Goal: Task Accomplishment & Management: Use online tool/utility

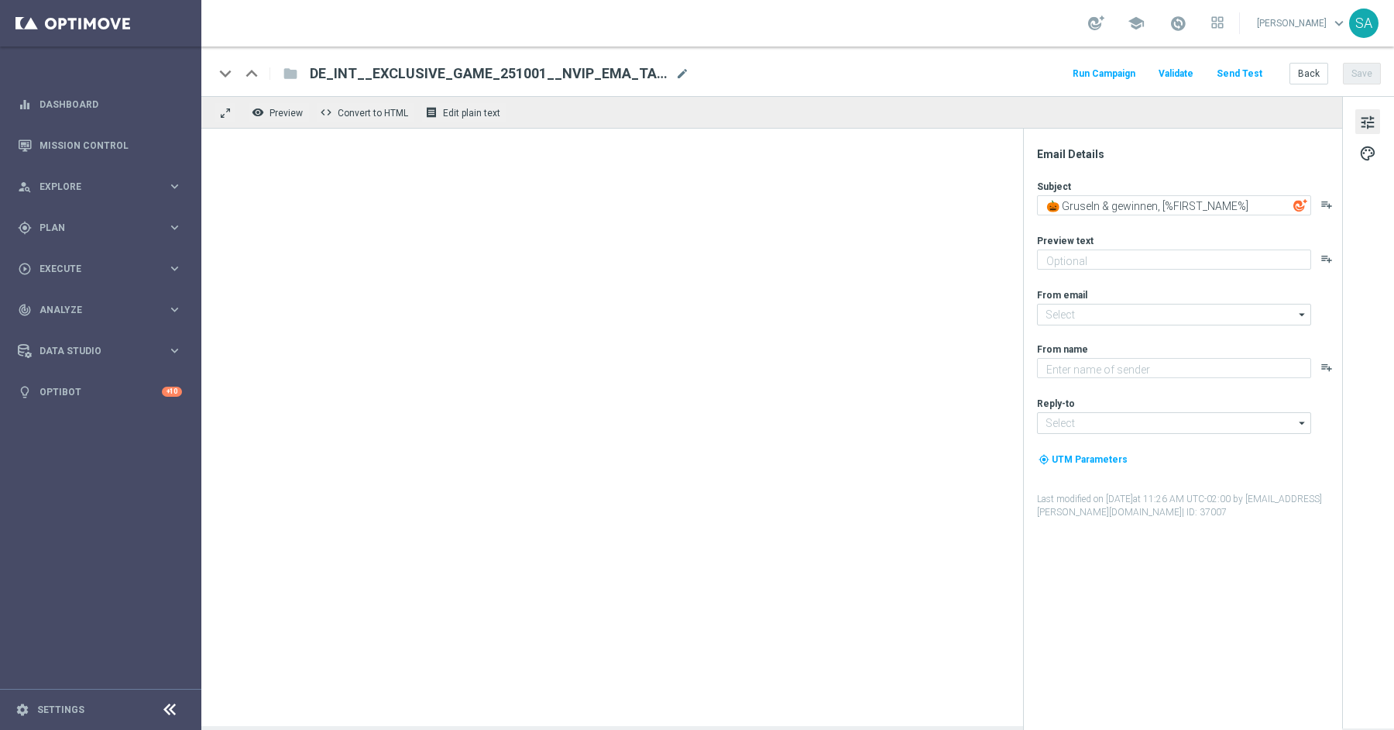
type textarea "Neu und exklusiv im Lottoland"
type textarea "Lottoland"
type input "[EMAIL_ADDRESS][DOMAIN_NAME]"
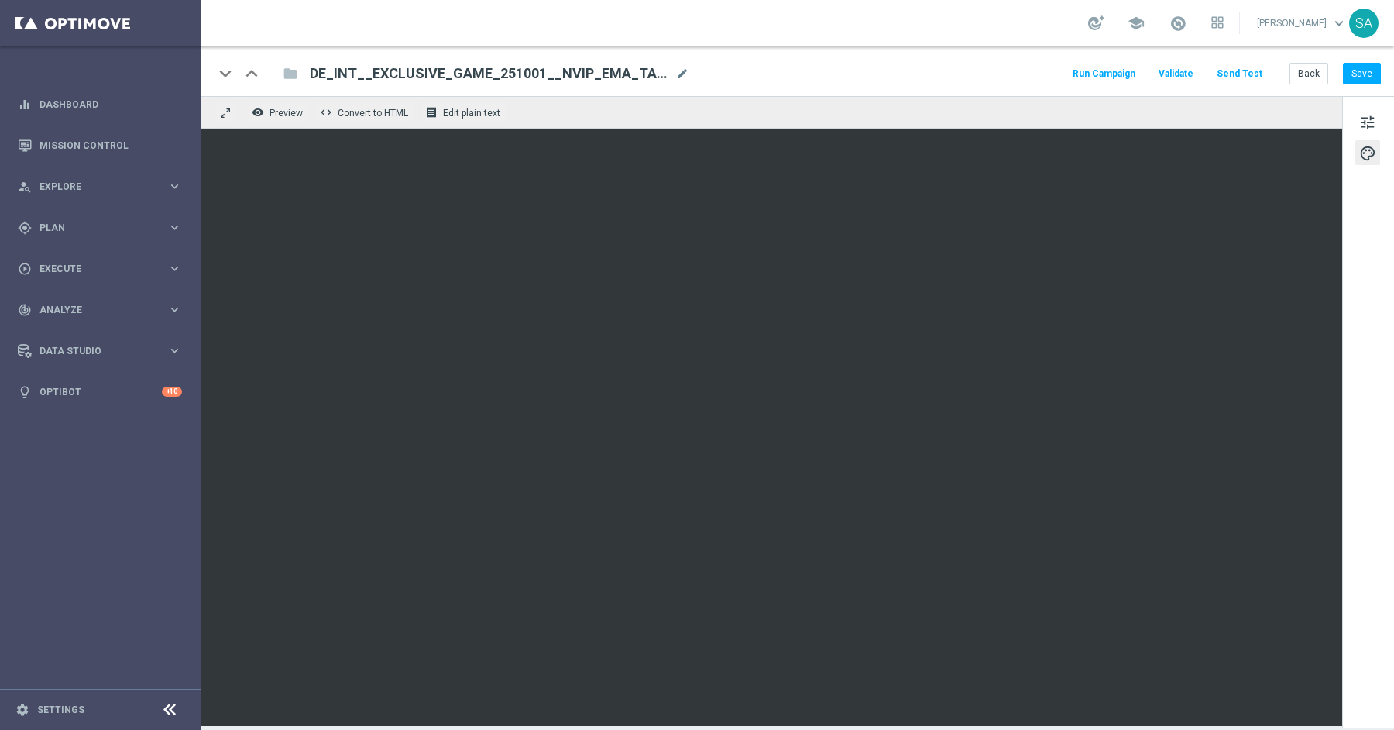
click at [1362, 376] on div "tune palette" at bounding box center [1368, 412] width 52 height 632
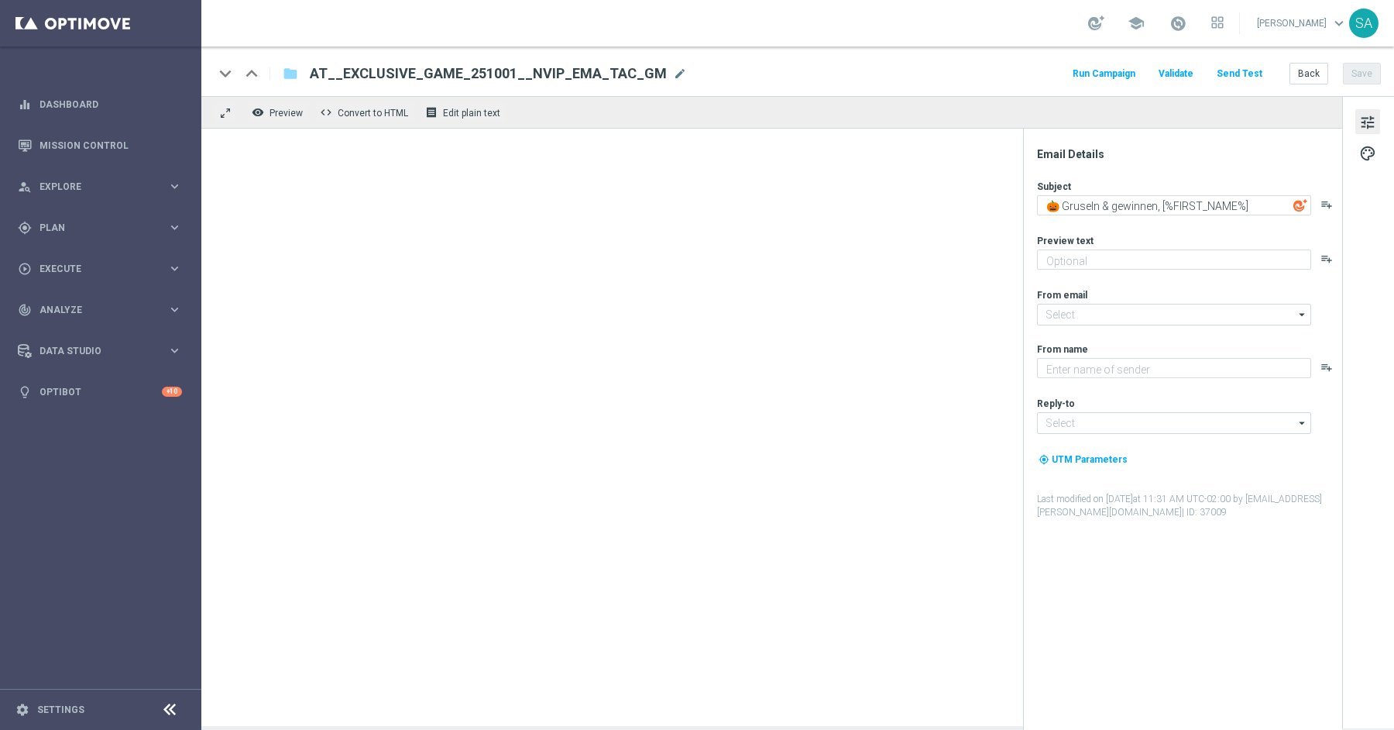
type textarea "Neu und exklusiv im Lottoland"
type textarea "Lottoland"
type input "[EMAIL_ADDRESS][DOMAIN_NAME]"
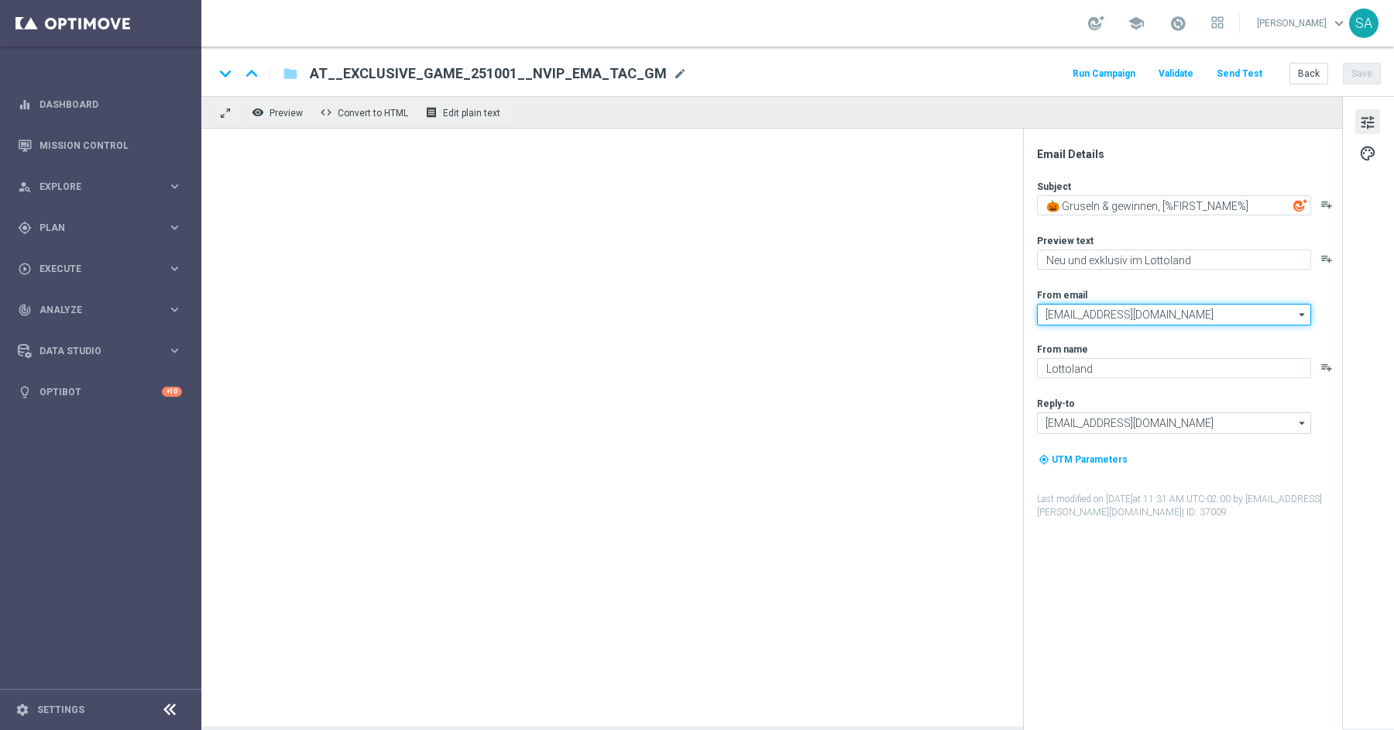
click at [1118, 311] on input "[EMAIL_ADDRESS][DOMAIN_NAME]" at bounding box center [1174, 315] width 274 height 22
